Goal: Transaction & Acquisition: Obtain resource

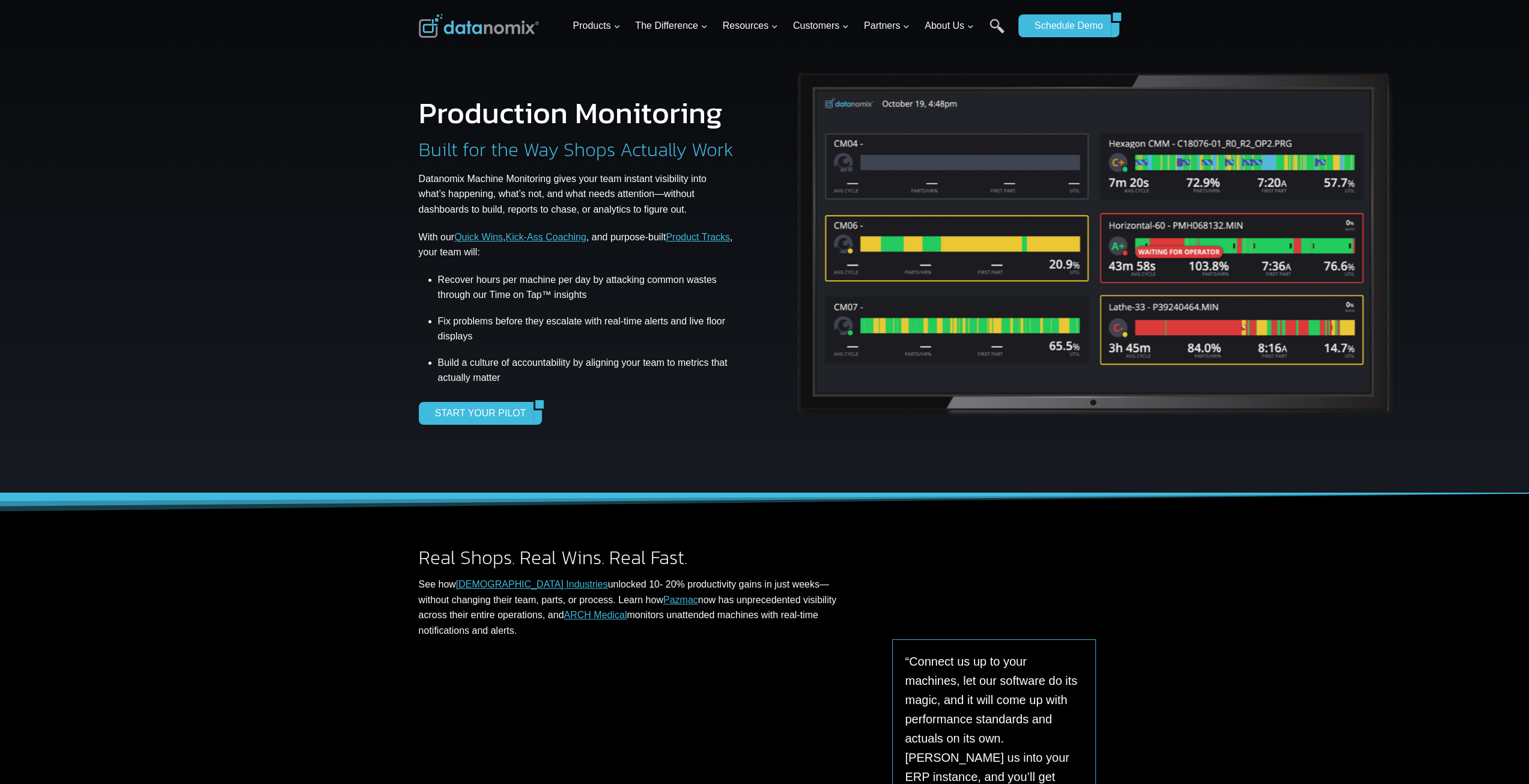
click at [477, 432] on div "Production Monitoring Built for the Way Shops Actually Work Datanomix Machine M…" at bounding box center [587, 261] width 336 height 437
click at [497, 416] on link "START YOUR PILOT" at bounding box center [477, 413] width 116 height 23
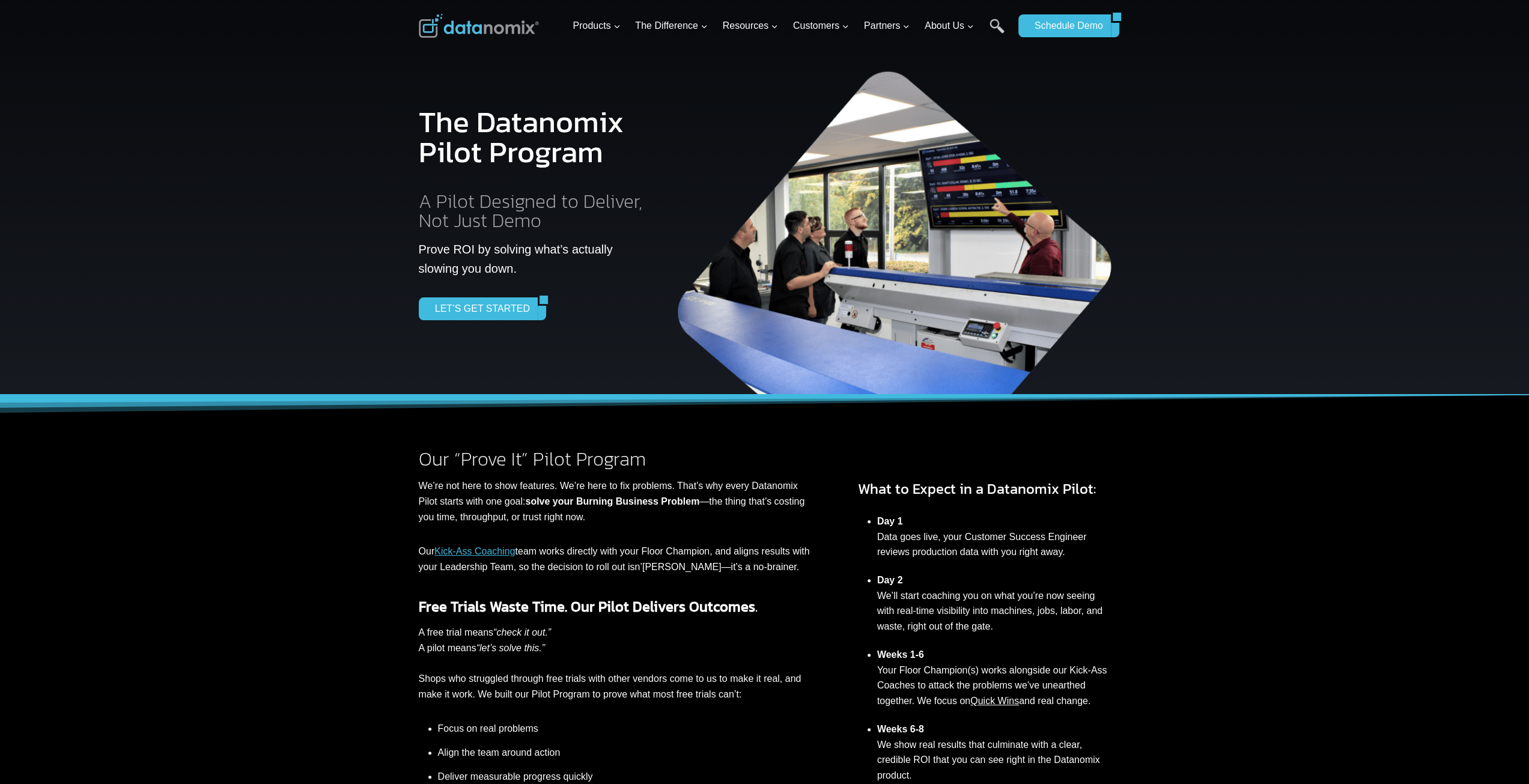
scroll to position [1349, 0]
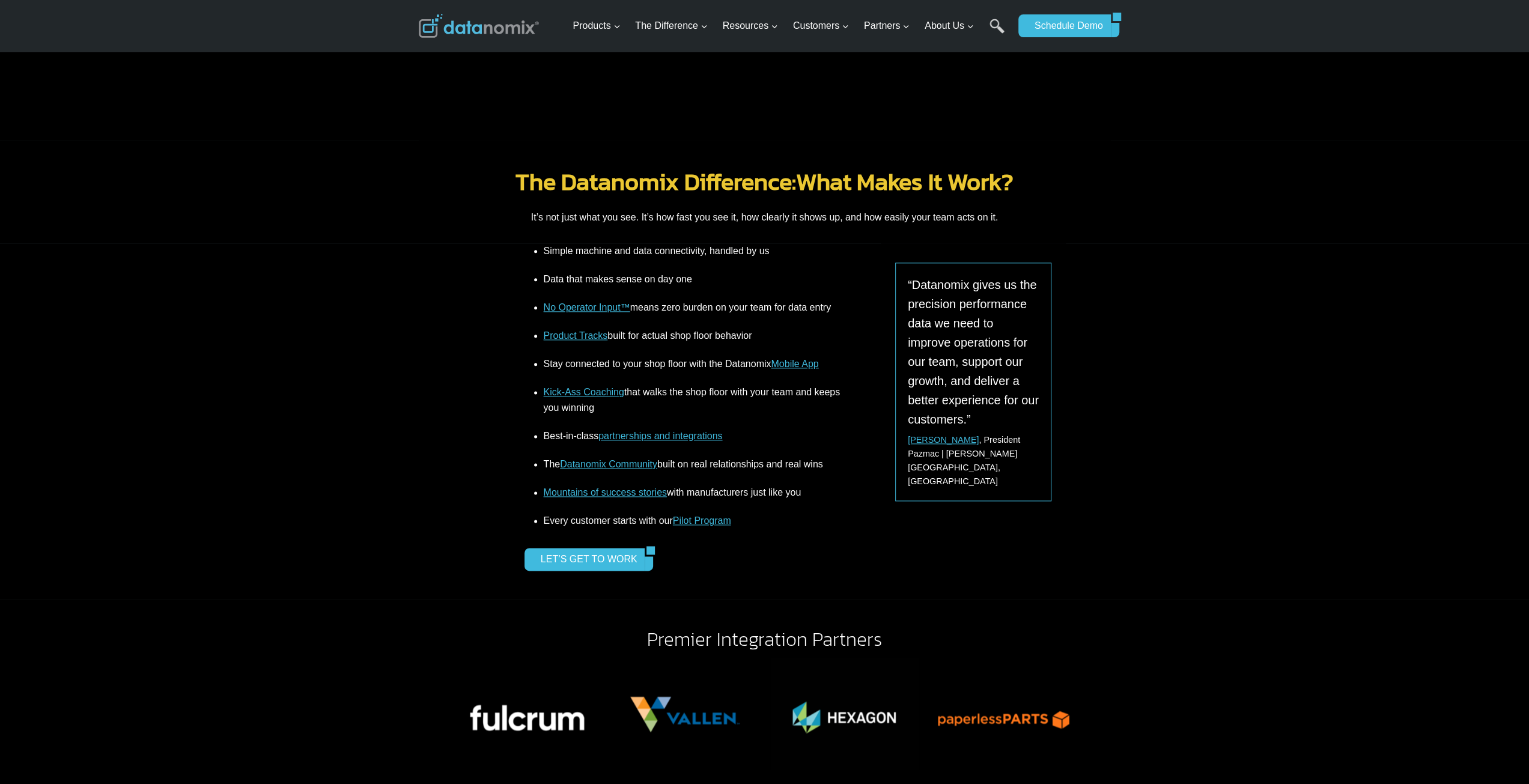
click at [491, 292] on div "Simple machine and data connectivity, handled by us Data that makes sense on da…" at bounding box center [765, 422] width 721 height 357
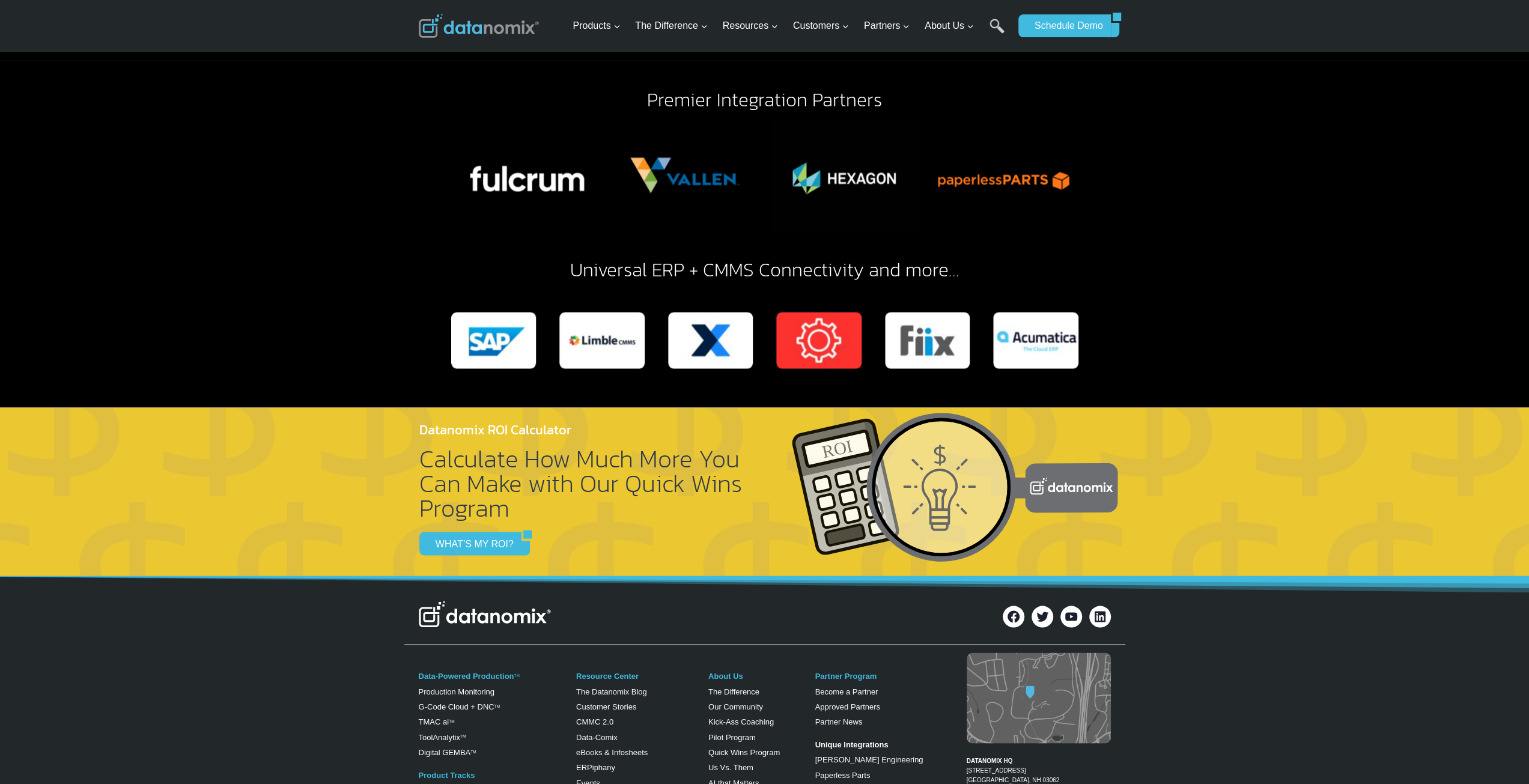
scroll to position [2190, 0]
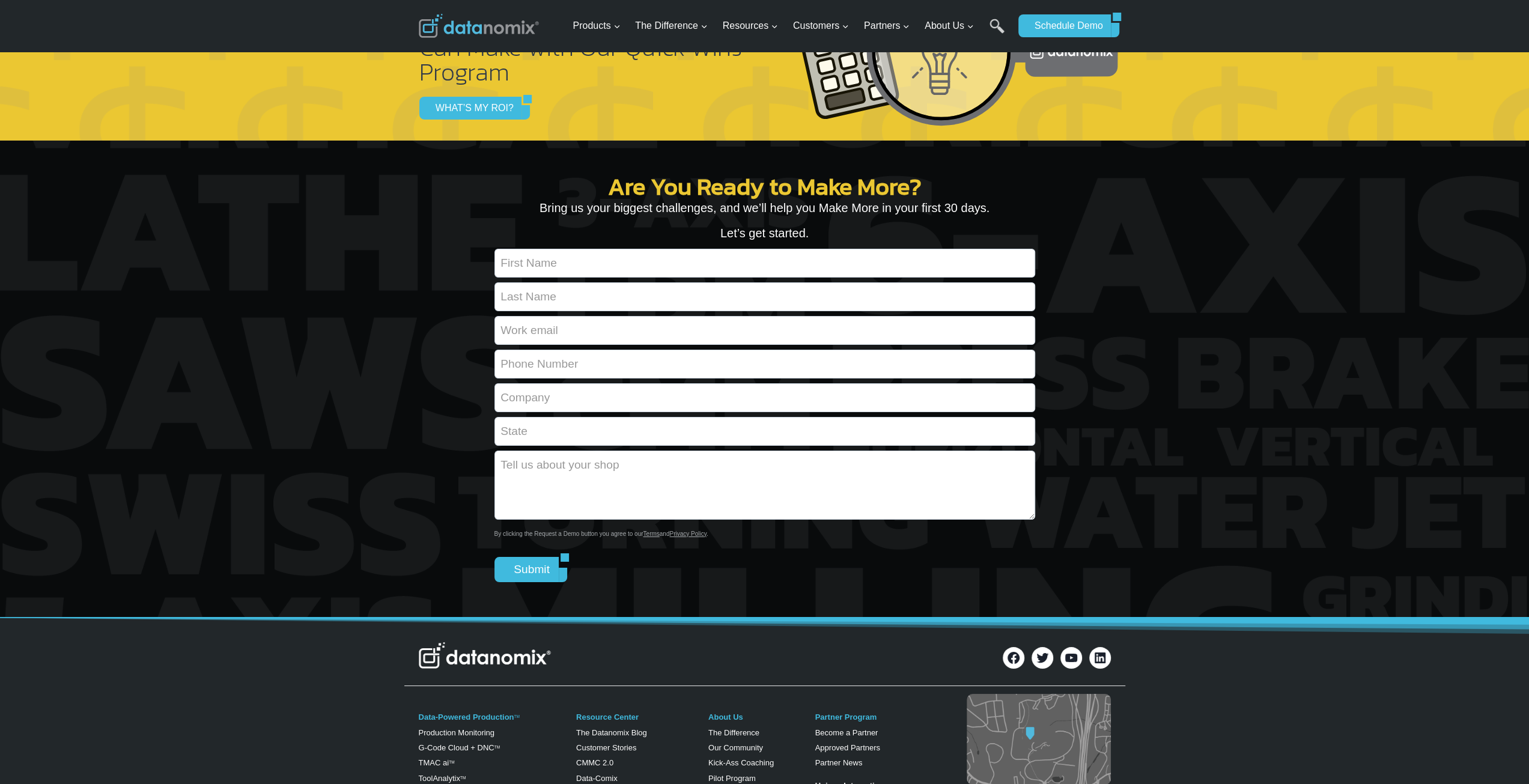
scroll to position [4504, 0]
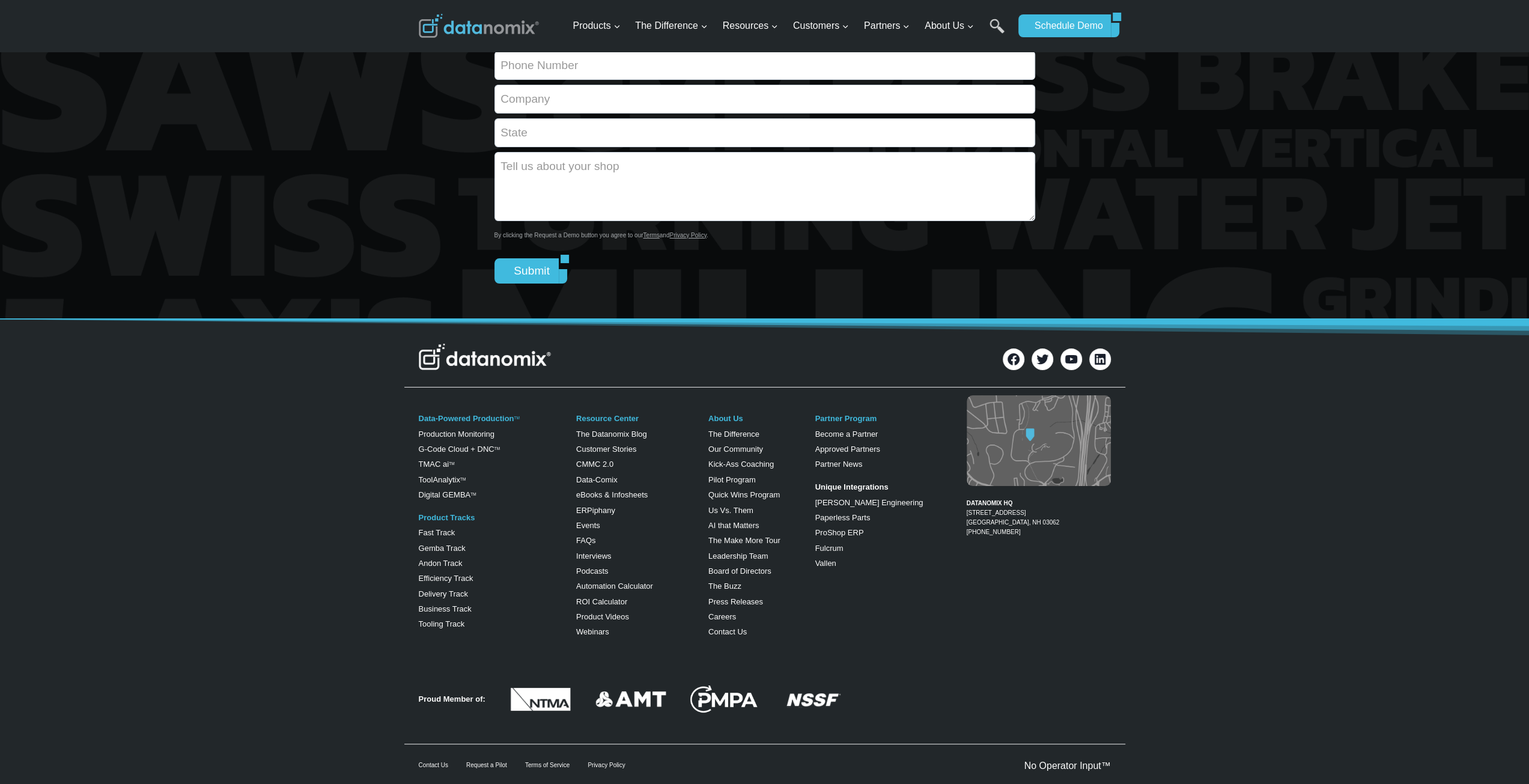
click at [544, 688] on img at bounding box center [540, 700] width 66 height 24
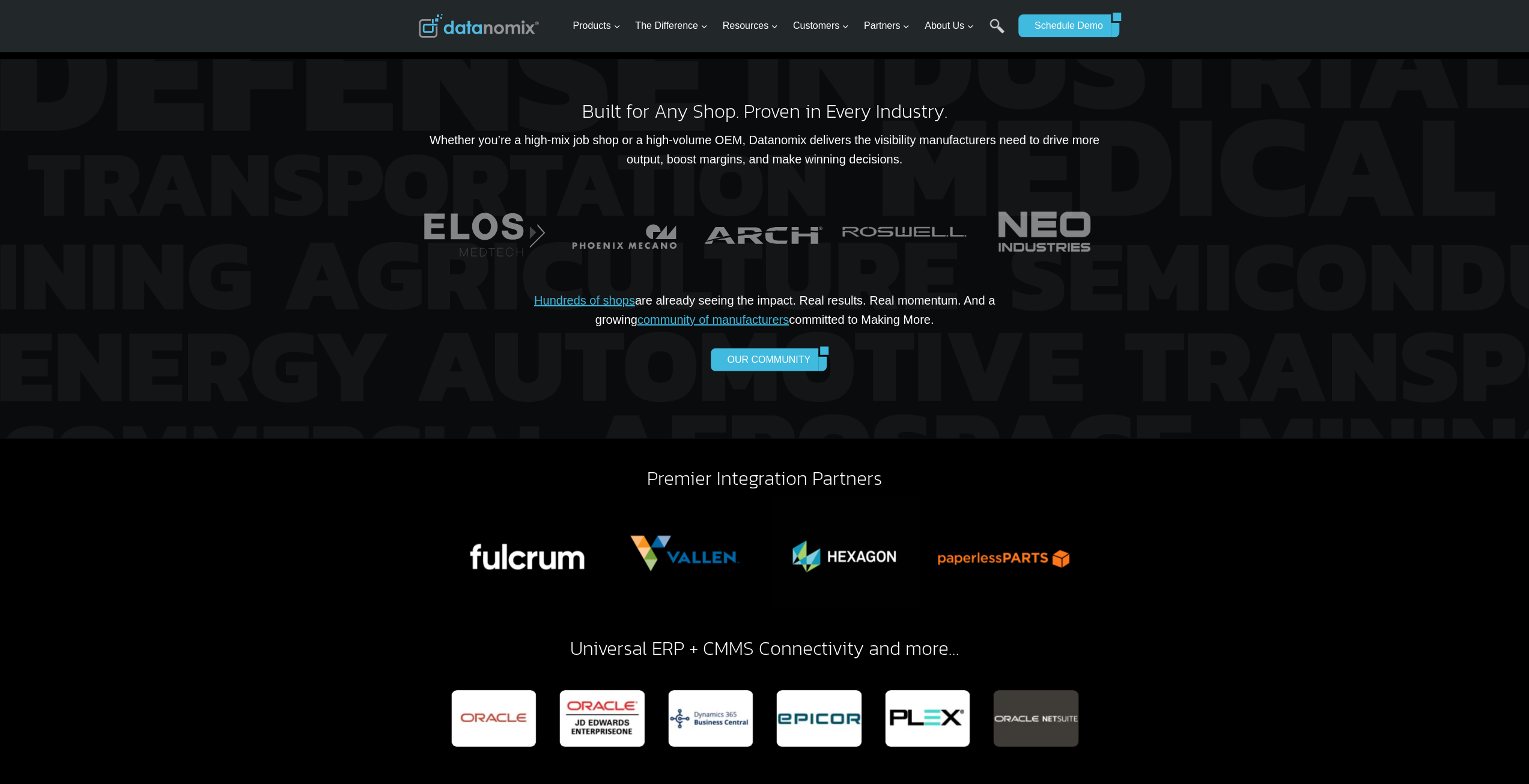
drag, startPoint x: 238, startPoint y: 303, endPoint x: 220, endPoint y: 221, distance: 84.0
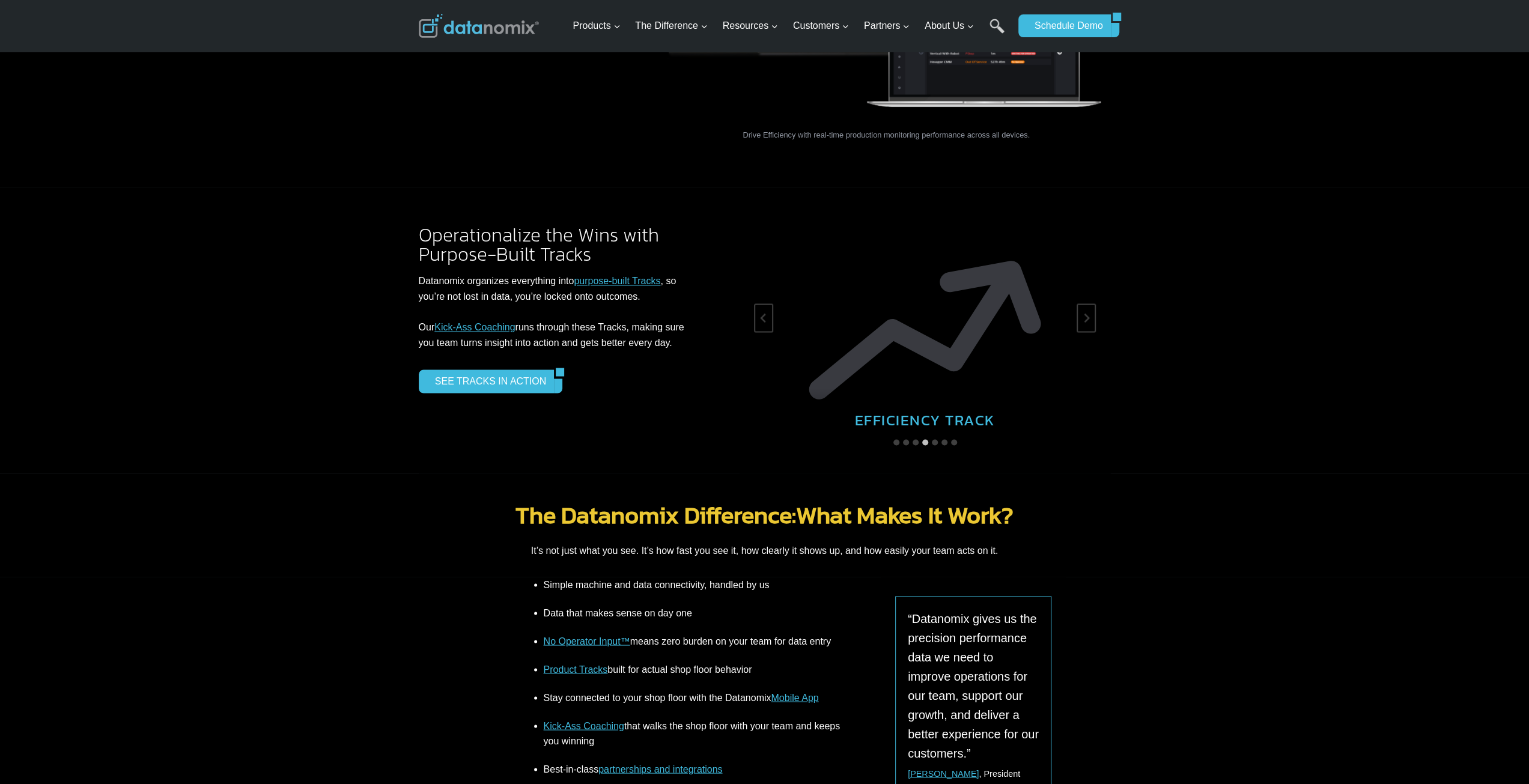
scroll to position [0, 0]
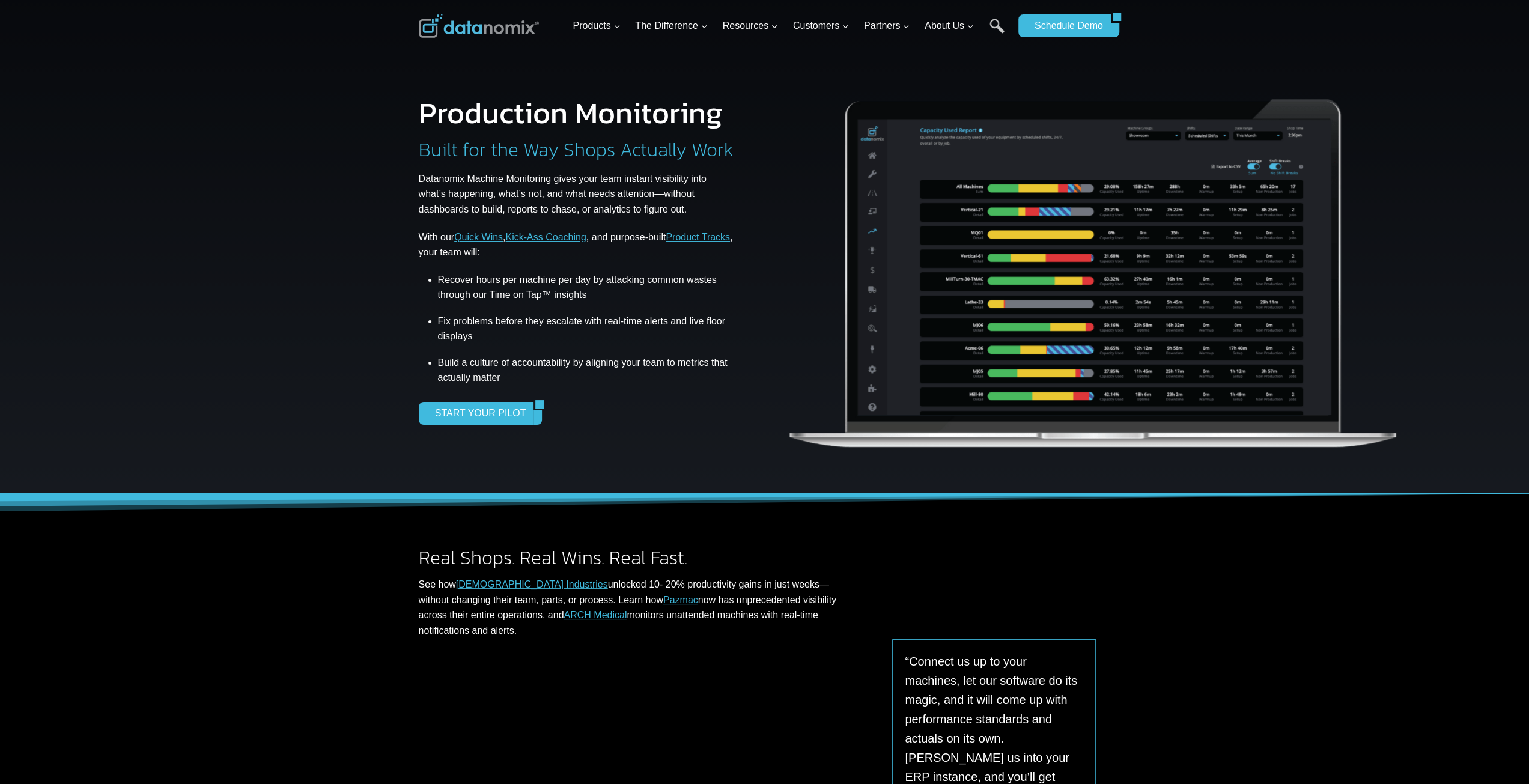
drag, startPoint x: 462, startPoint y: 576, endPoint x: 420, endPoint y: 244, distance: 334.6
